Goal: Transaction & Acquisition: Obtain resource

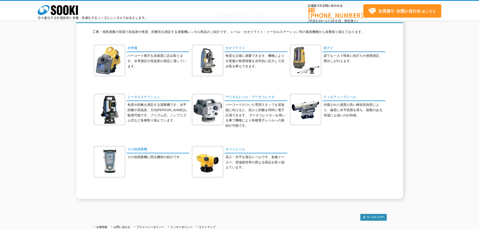
scroll to position [25, 0]
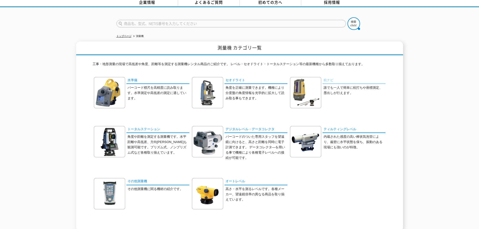
click at [330, 78] on link "杭ナビ" at bounding box center [354, 80] width 63 height 7
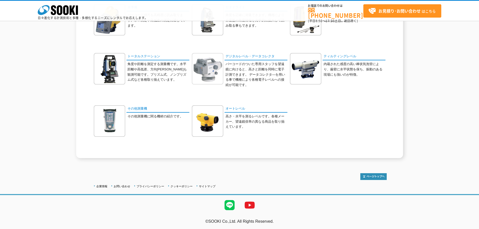
scroll to position [75, 0]
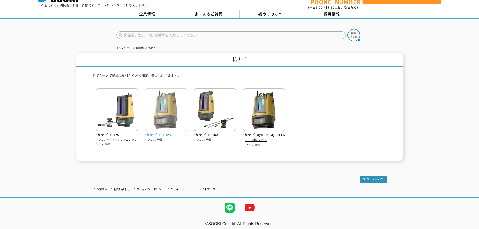
scroll to position [14, 0]
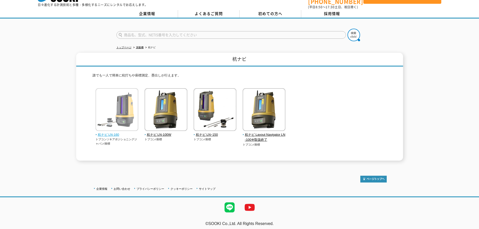
click at [113, 134] on span "杭ナビ LN-160" at bounding box center [117, 134] width 43 height 5
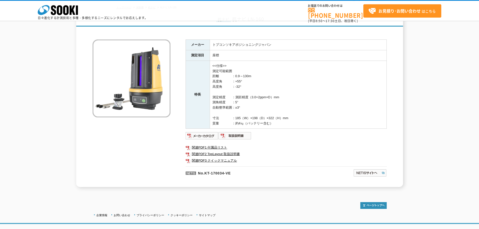
scroll to position [60, 0]
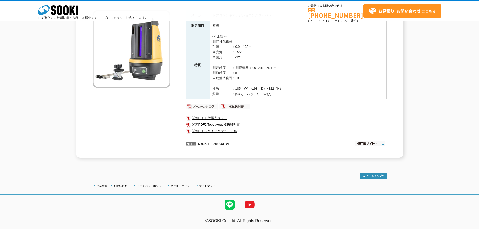
click at [202, 107] on img at bounding box center [202, 106] width 33 height 8
